Goal: Consume media (video, audio)

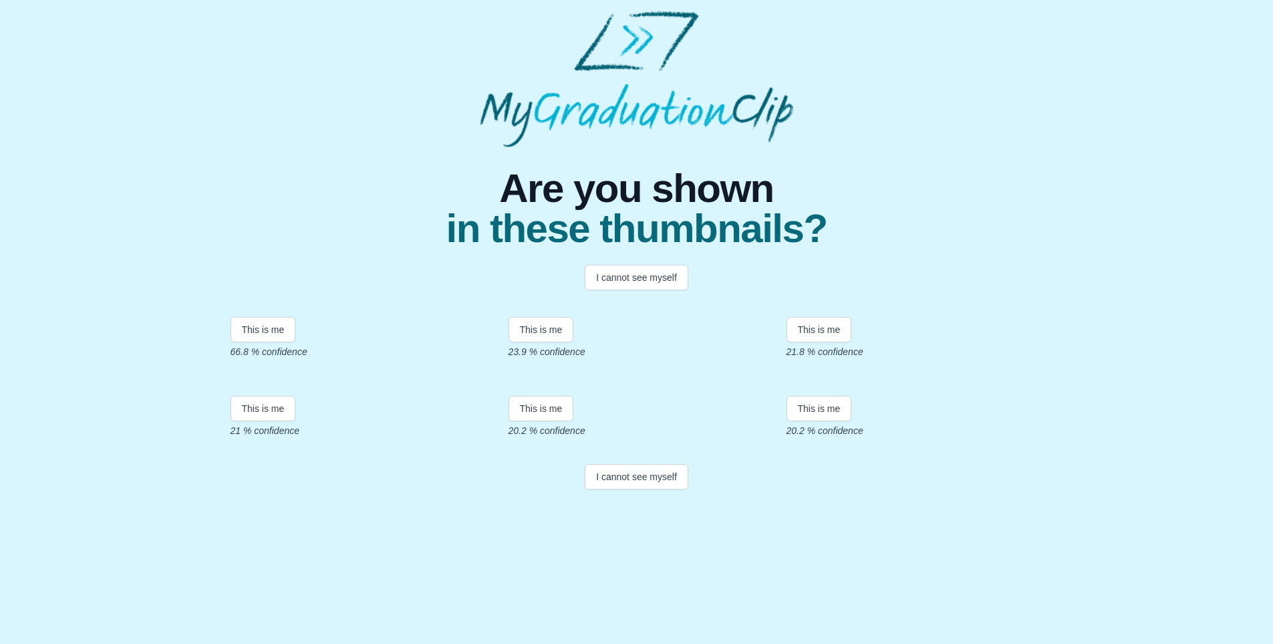
scroll to position [67, 0]
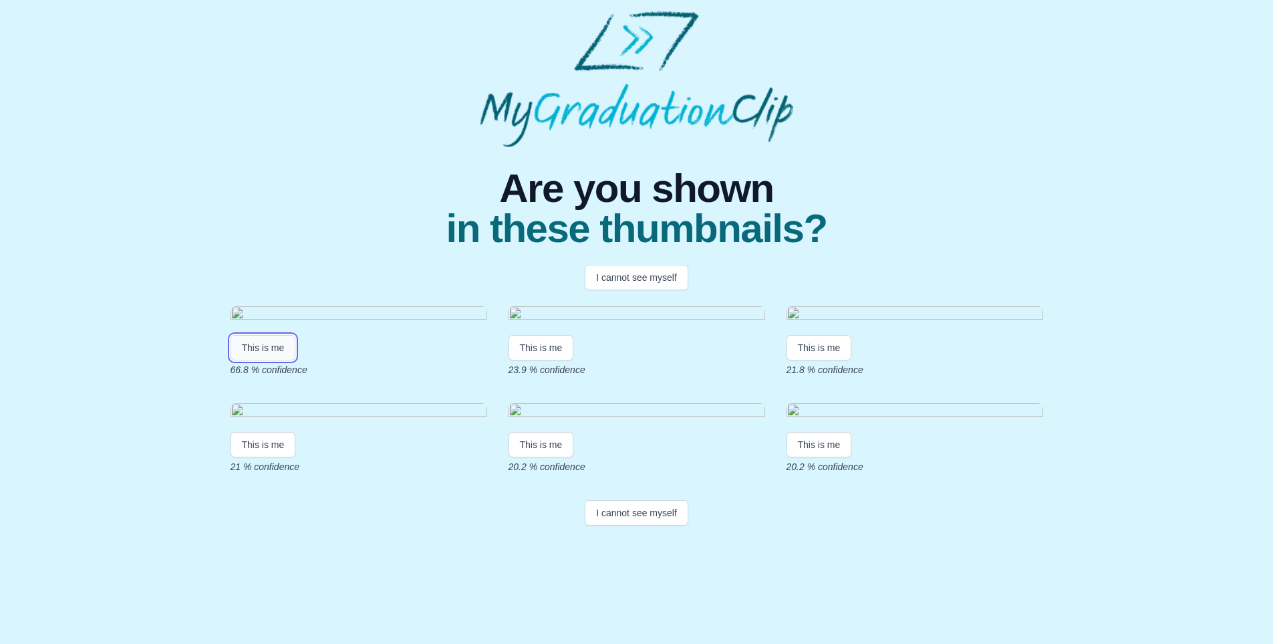
click at [256, 360] on button "This is me" at bounding box center [264, 347] width 66 height 25
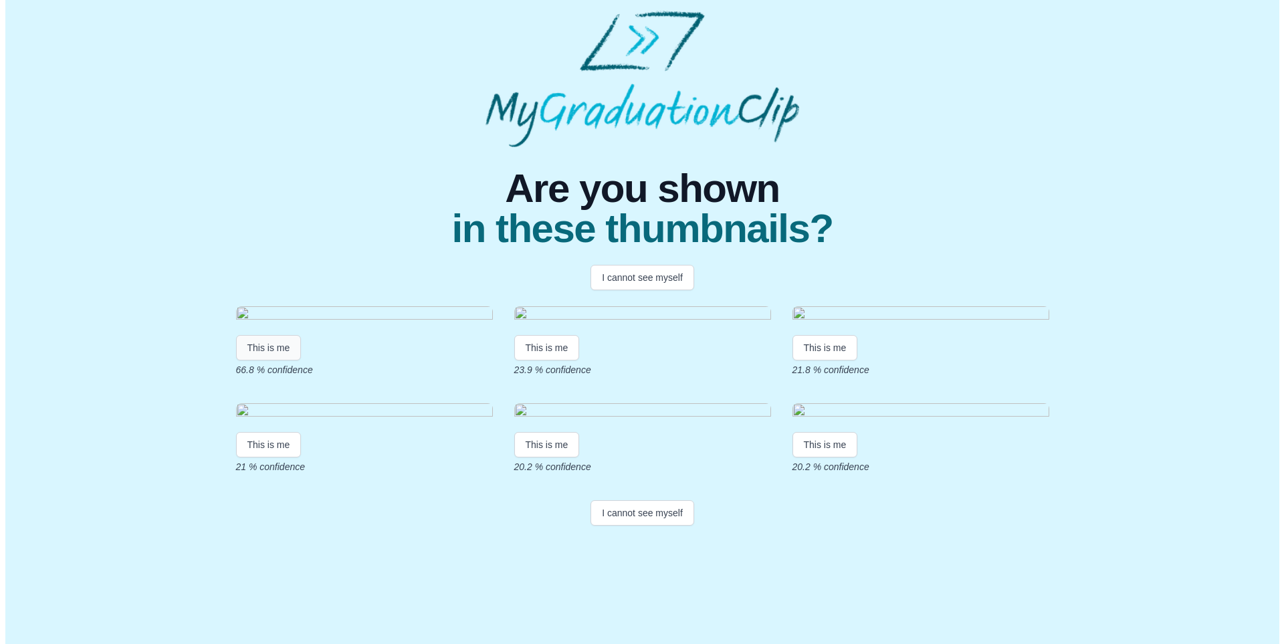
scroll to position [0, 0]
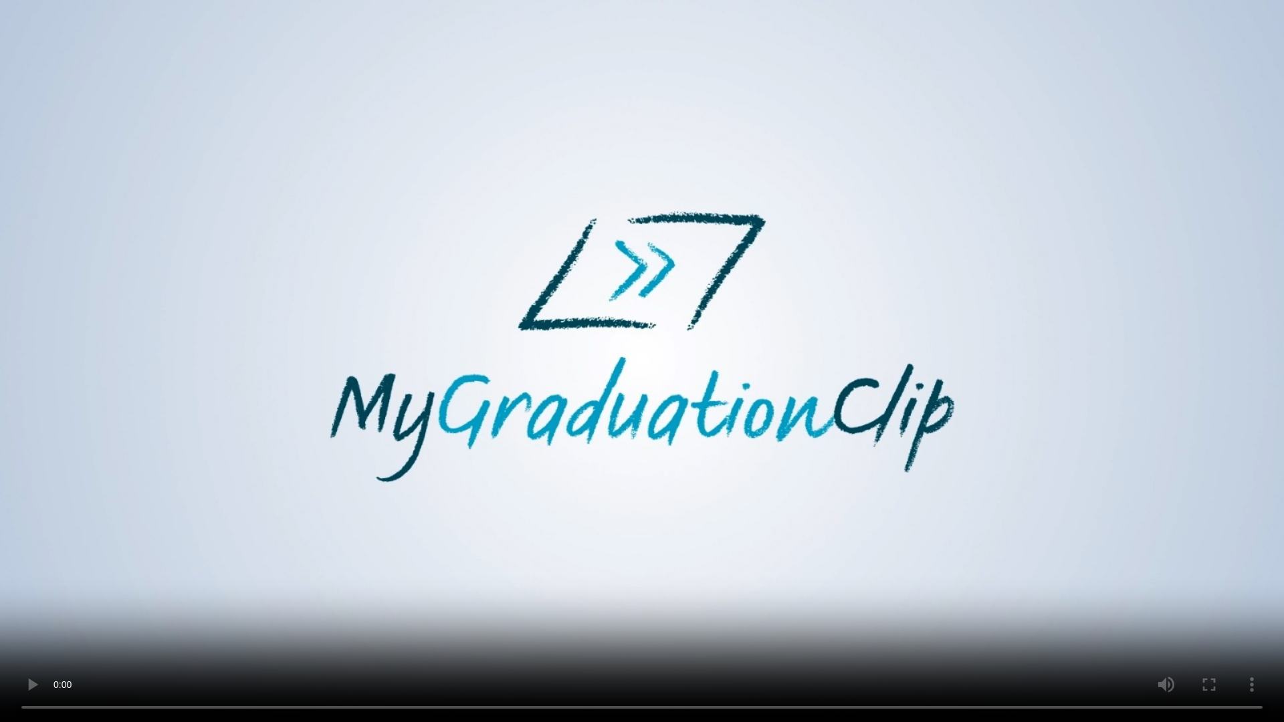
click at [850, 490] on video at bounding box center [642, 361] width 1284 height 722
click at [446, 630] on video at bounding box center [642, 361] width 1284 height 722
click at [794, 332] on video at bounding box center [642, 361] width 1284 height 722
click at [795, 450] on video at bounding box center [642, 361] width 1284 height 722
click at [733, 411] on video at bounding box center [642, 361] width 1284 height 722
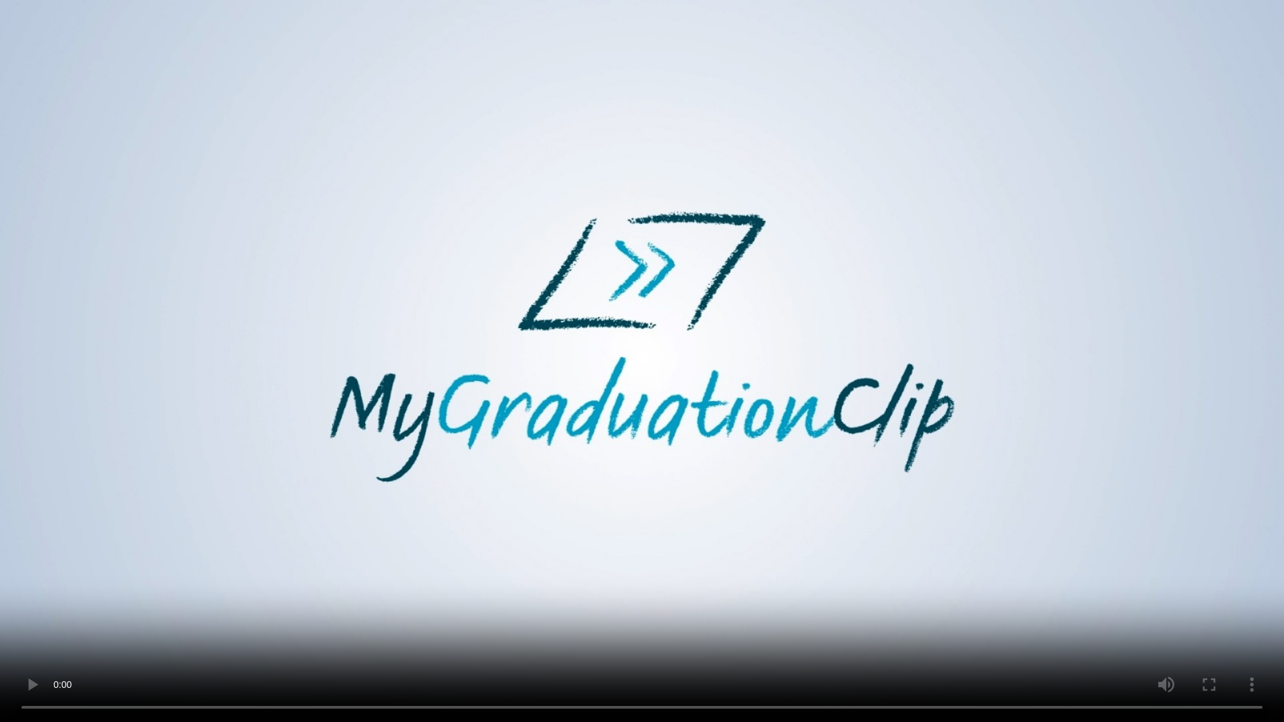
click at [733, 411] on video at bounding box center [642, 361] width 1284 height 722
click at [895, 643] on video at bounding box center [642, 361] width 1284 height 722
click at [407, 594] on video at bounding box center [642, 361] width 1284 height 722
click at [513, 518] on video at bounding box center [642, 361] width 1284 height 722
click at [610, 189] on video at bounding box center [642, 361] width 1284 height 722
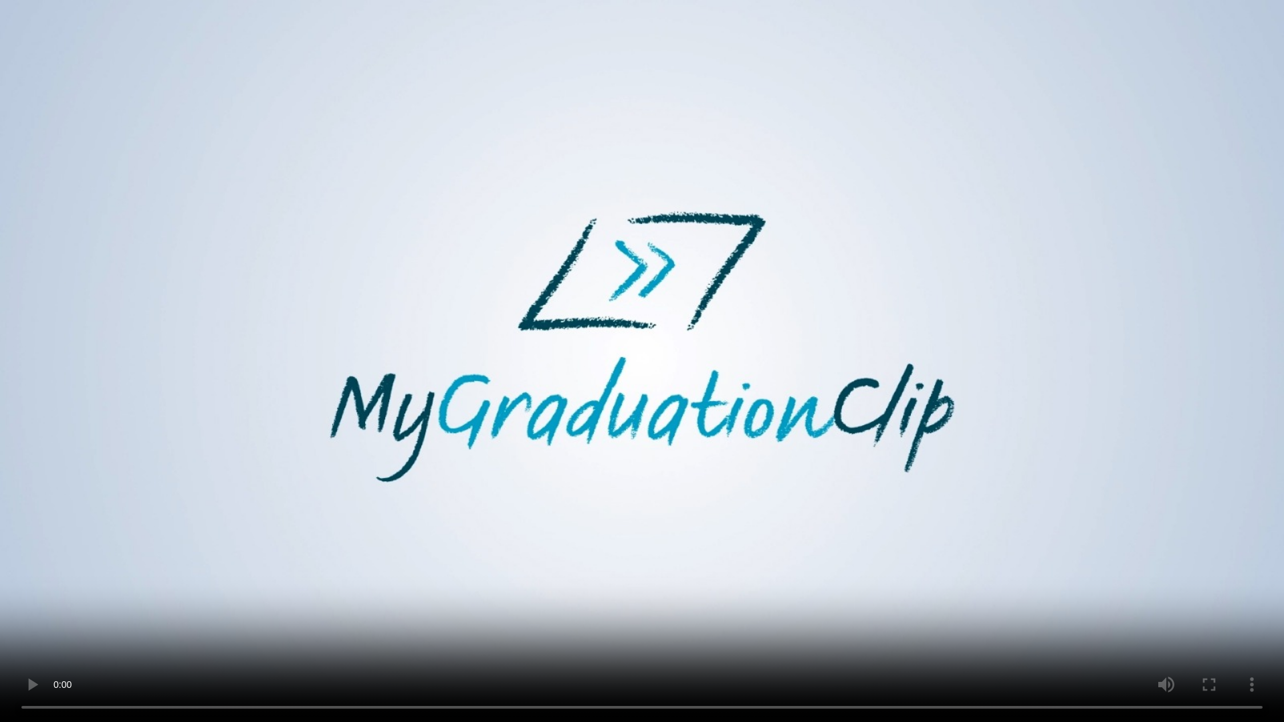
click at [687, 261] on video at bounding box center [642, 361] width 1284 height 722
